Goal: Information Seeking & Learning: Find specific fact

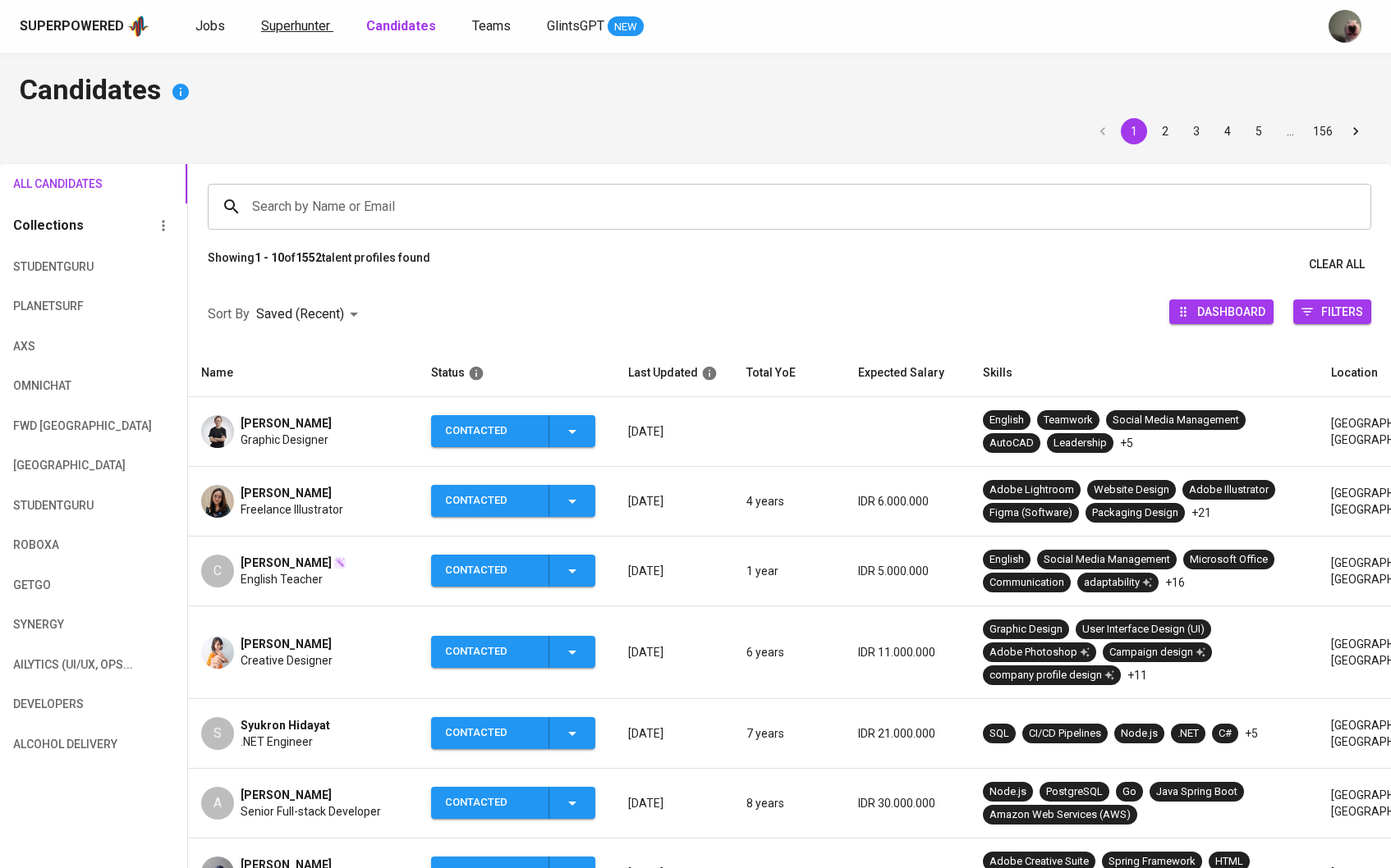
click at [300, 28] on span "Superhunter" at bounding box center [295, 26] width 69 height 16
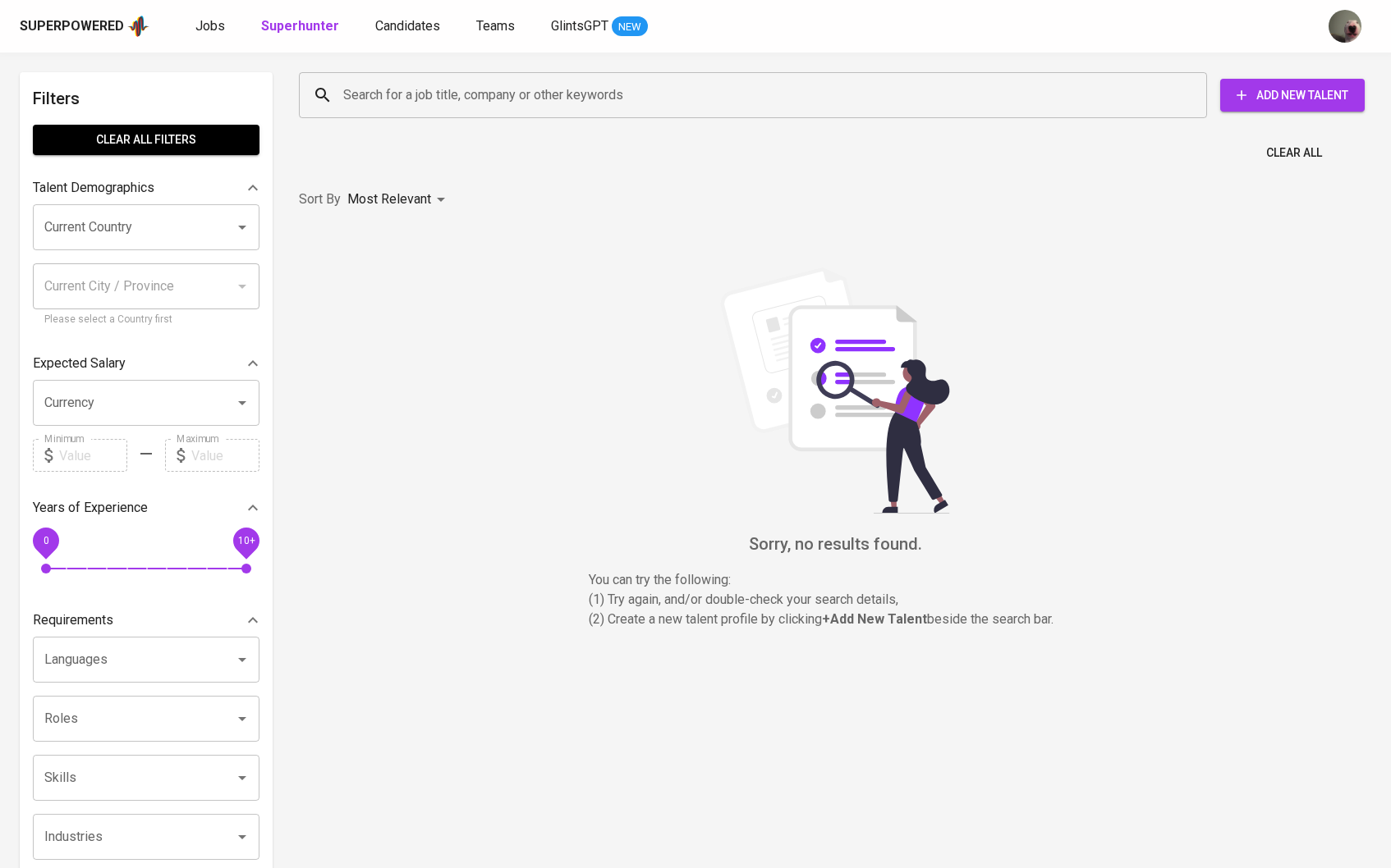
click at [300, 28] on b "Superhunter" at bounding box center [300, 26] width 78 height 16
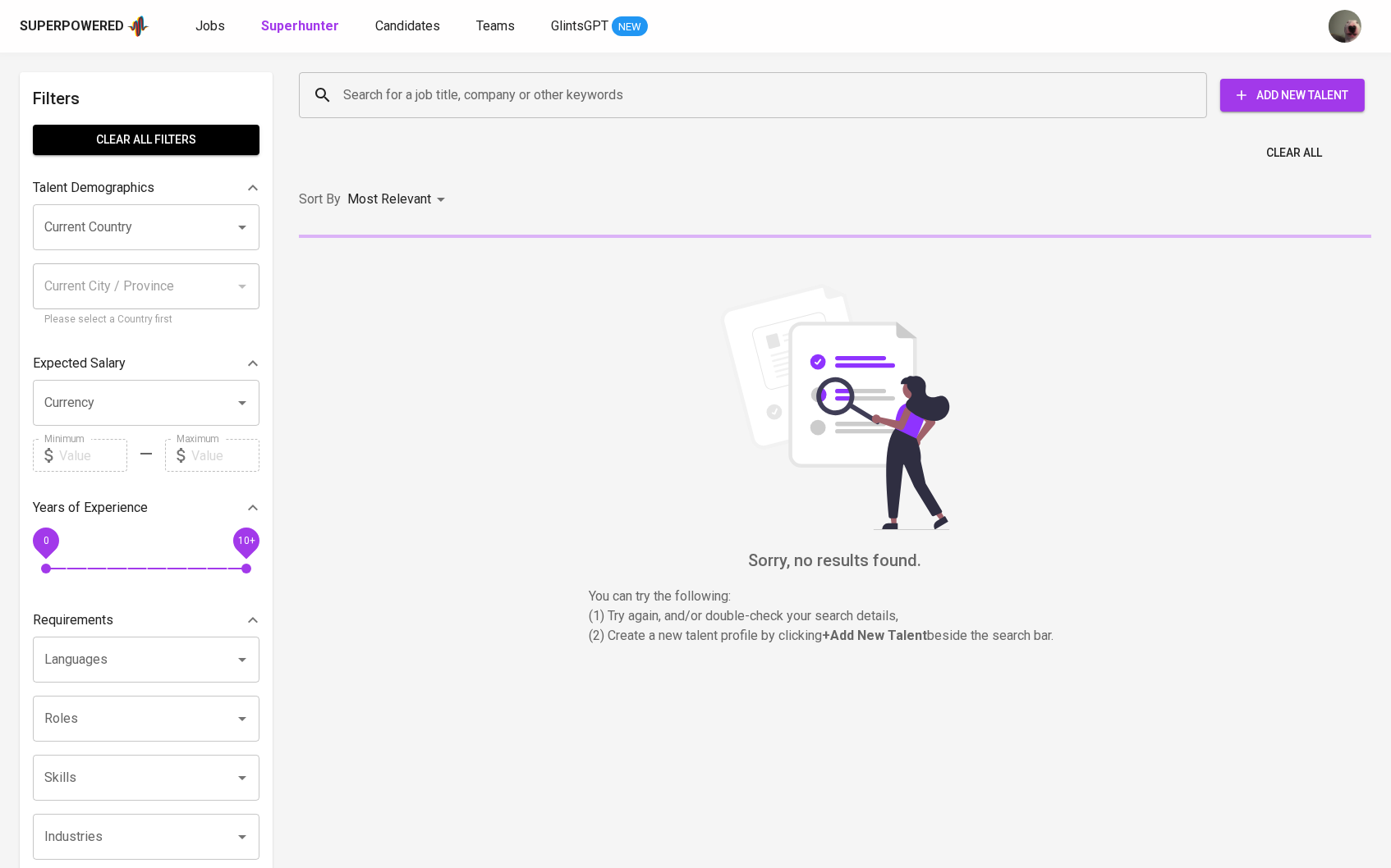
click at [409, 94] on input "Search for a job title, company or other keywords" at bounding box center [757, 94] width 836 height 31
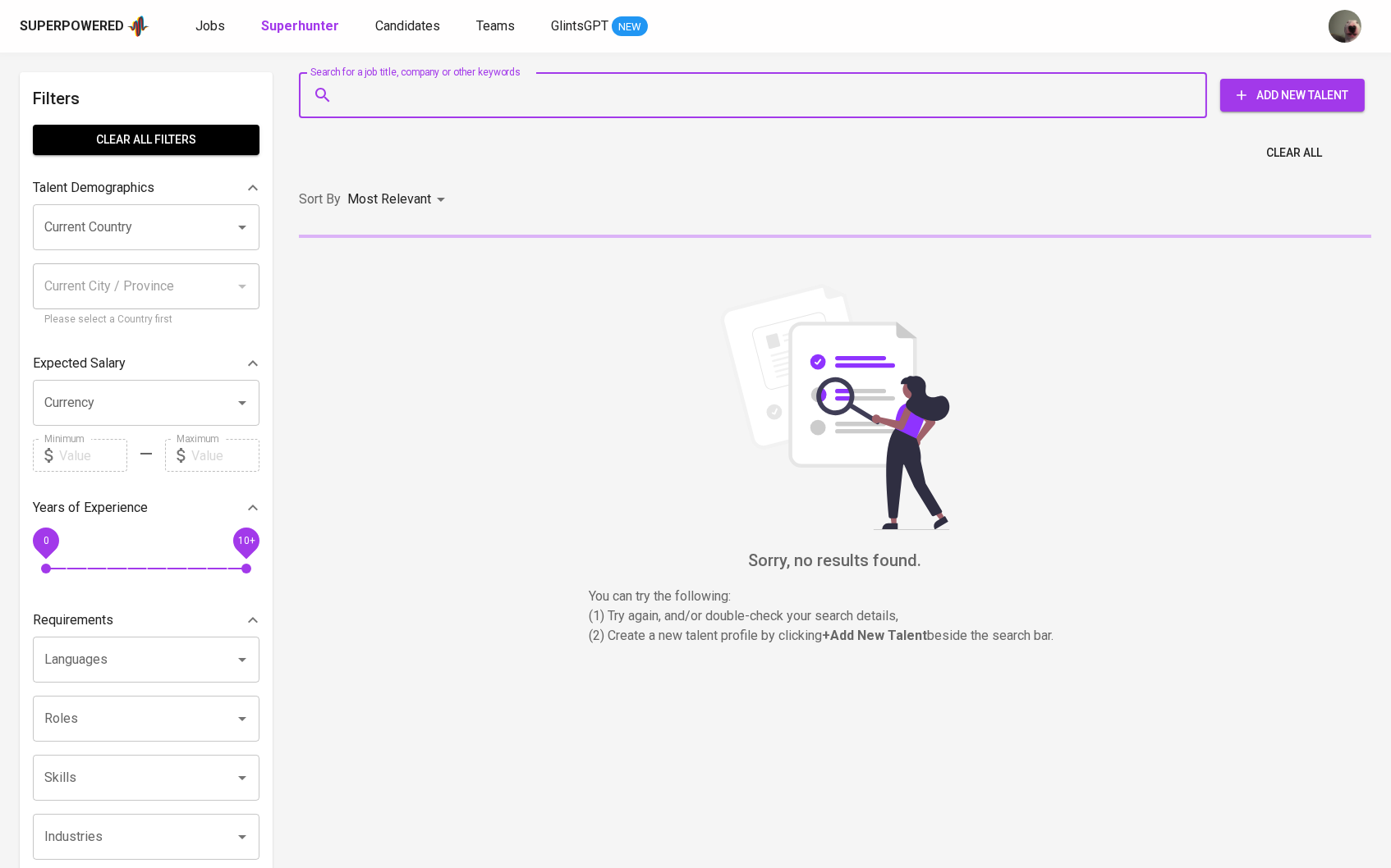
paste input "[DOMAIN_NAME][EMAIL_ADDRESS][DOMAIN_NAME]"
type input "[DOMAIN_NAME][EMAIL_ADDRESS][DOMAIN_NAME]"
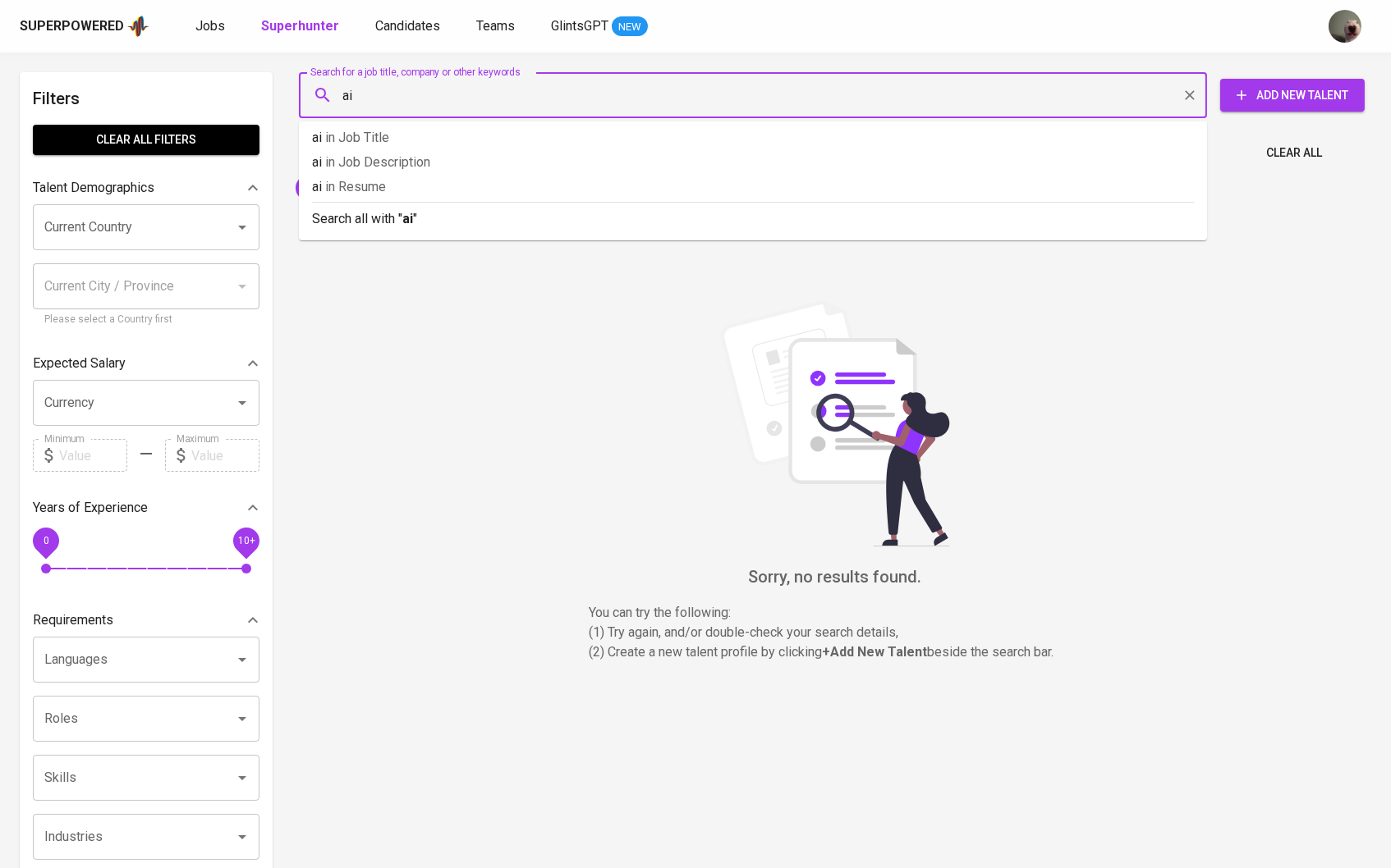
type input "a"
type input "[PERSON_NAME]"
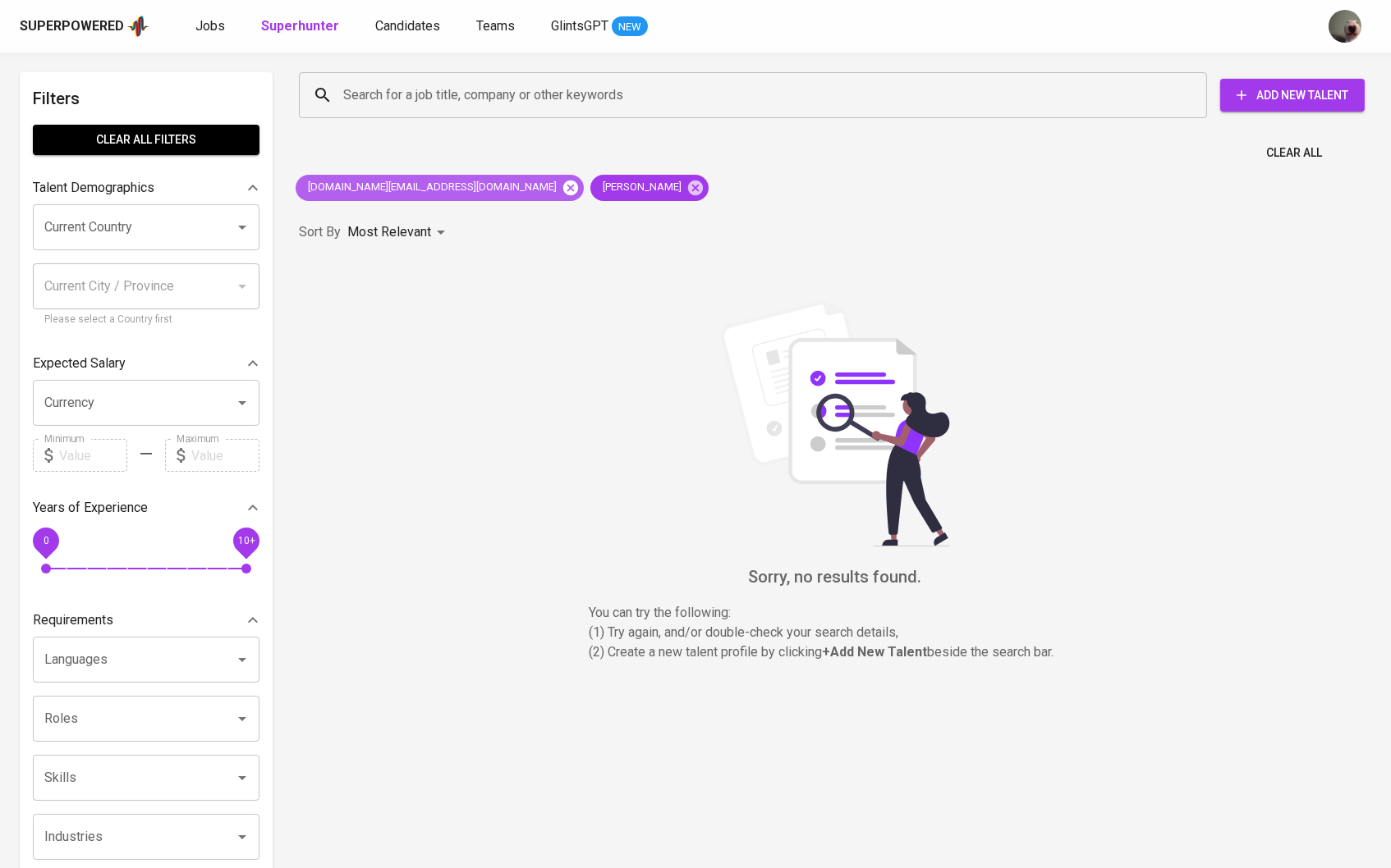
click at [562, 180] on icon at bounding box center [570, 188] width 18 height 18
